Goal: Download file/media

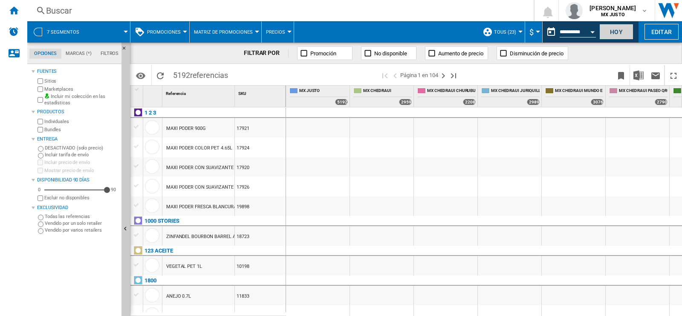
click at [621, 34] on button "Hoy" at bounding box center [617, 32] width 34 height 16
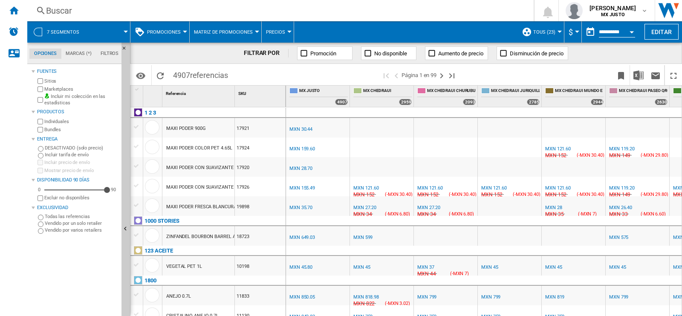
click at [604, 65] on span at bounding box center [538, 75] width 149 height 20
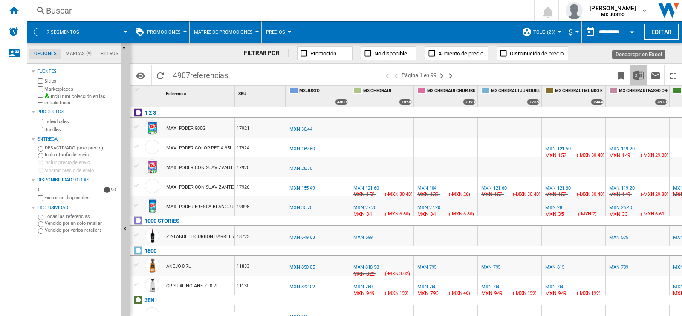
click at [639, 78] on img "Descargar en Excel" at bounding box center [639, 75] width 10 height 10
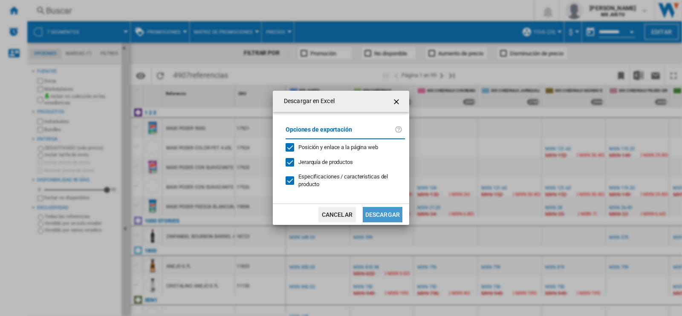
click at [388, 208] on button "Descargar" at bounding box center [383, 214] width 40 height 15
